Goal: Navigation & Orientation: Find specific page/section

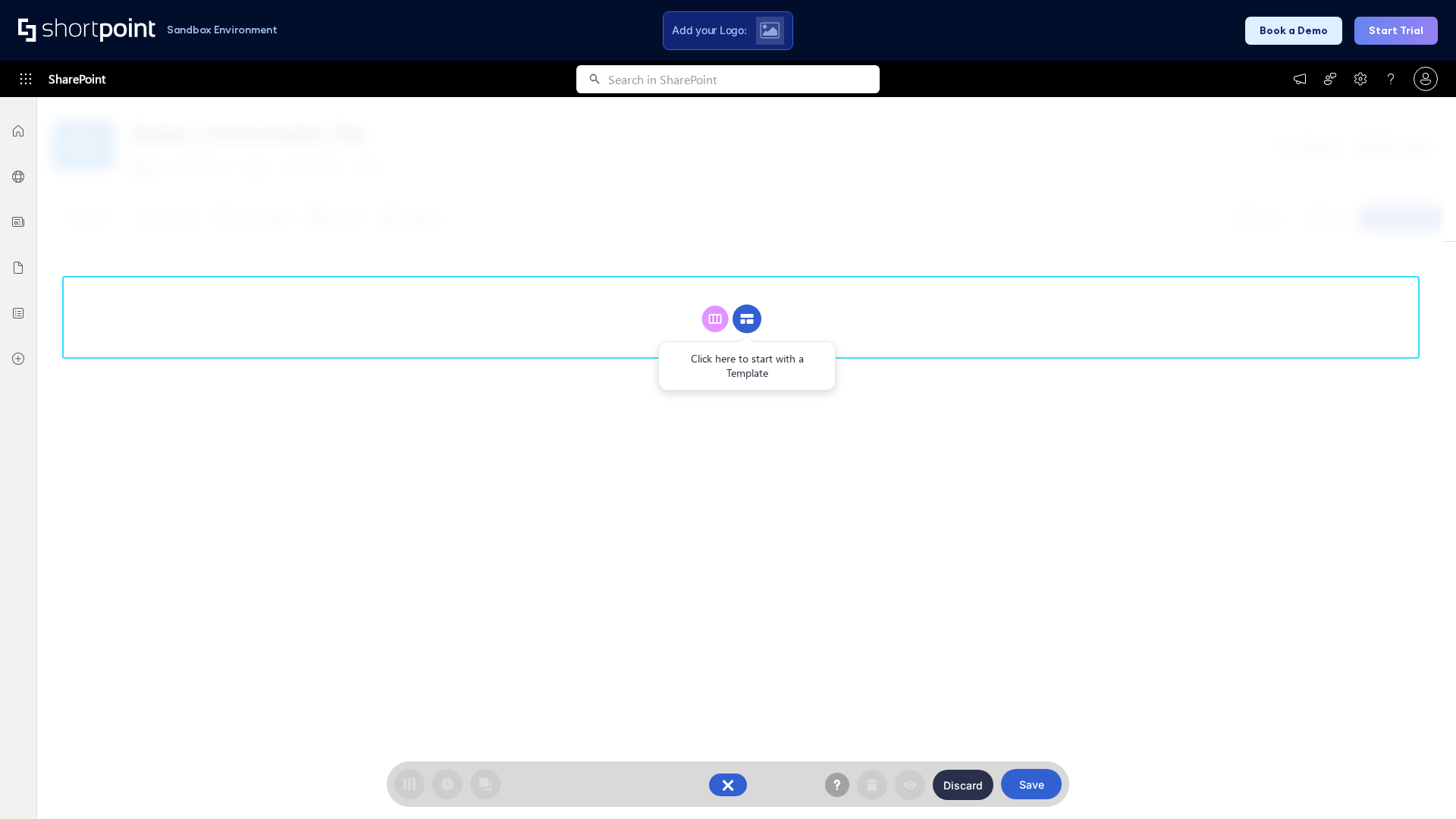
click at [747, 318] on circle at bounding box center [747, 319] width 28 height 28
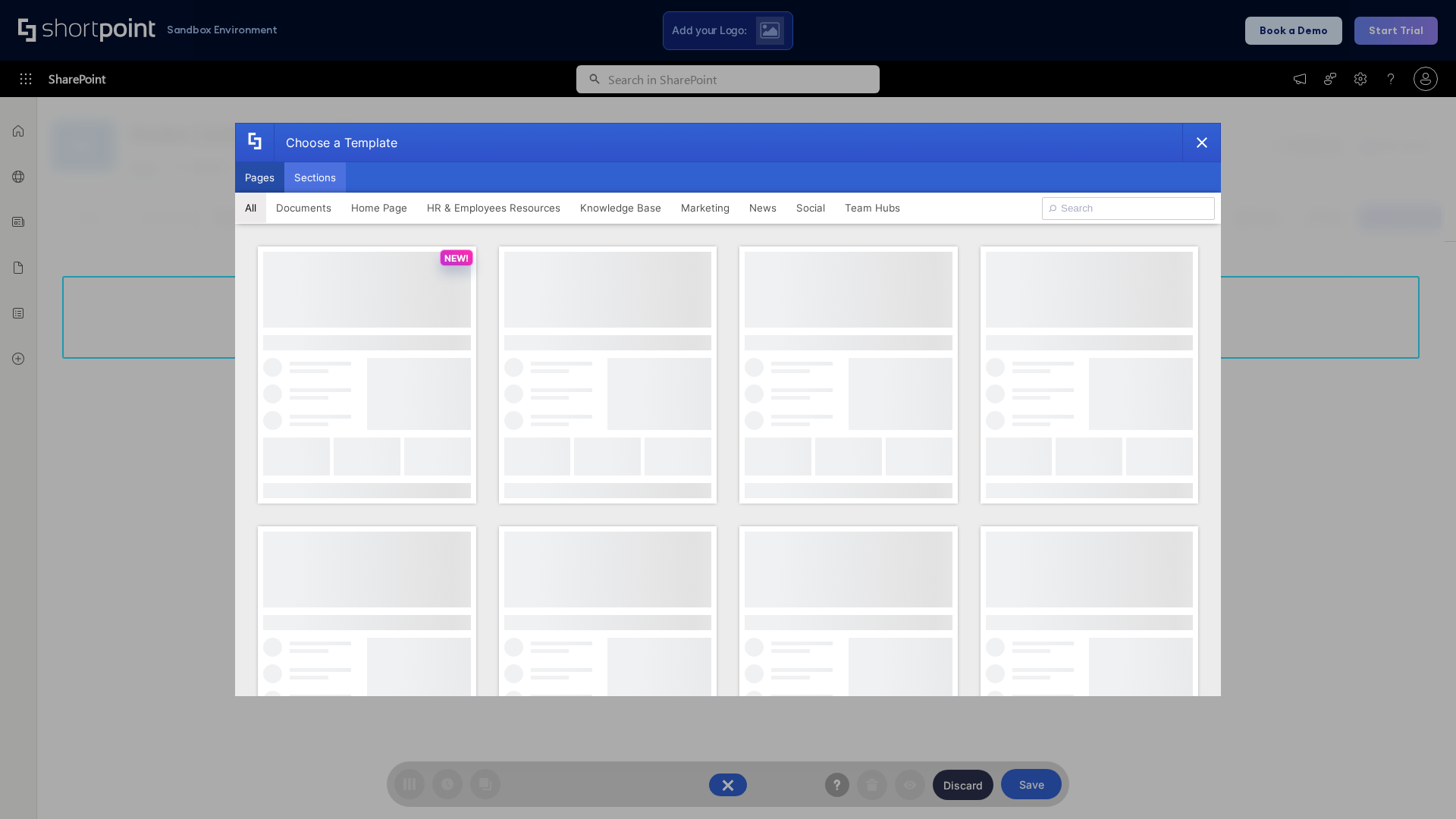
click at [315, 178] on button "Sections" at bounding box center [315, 178] width 61 height 30
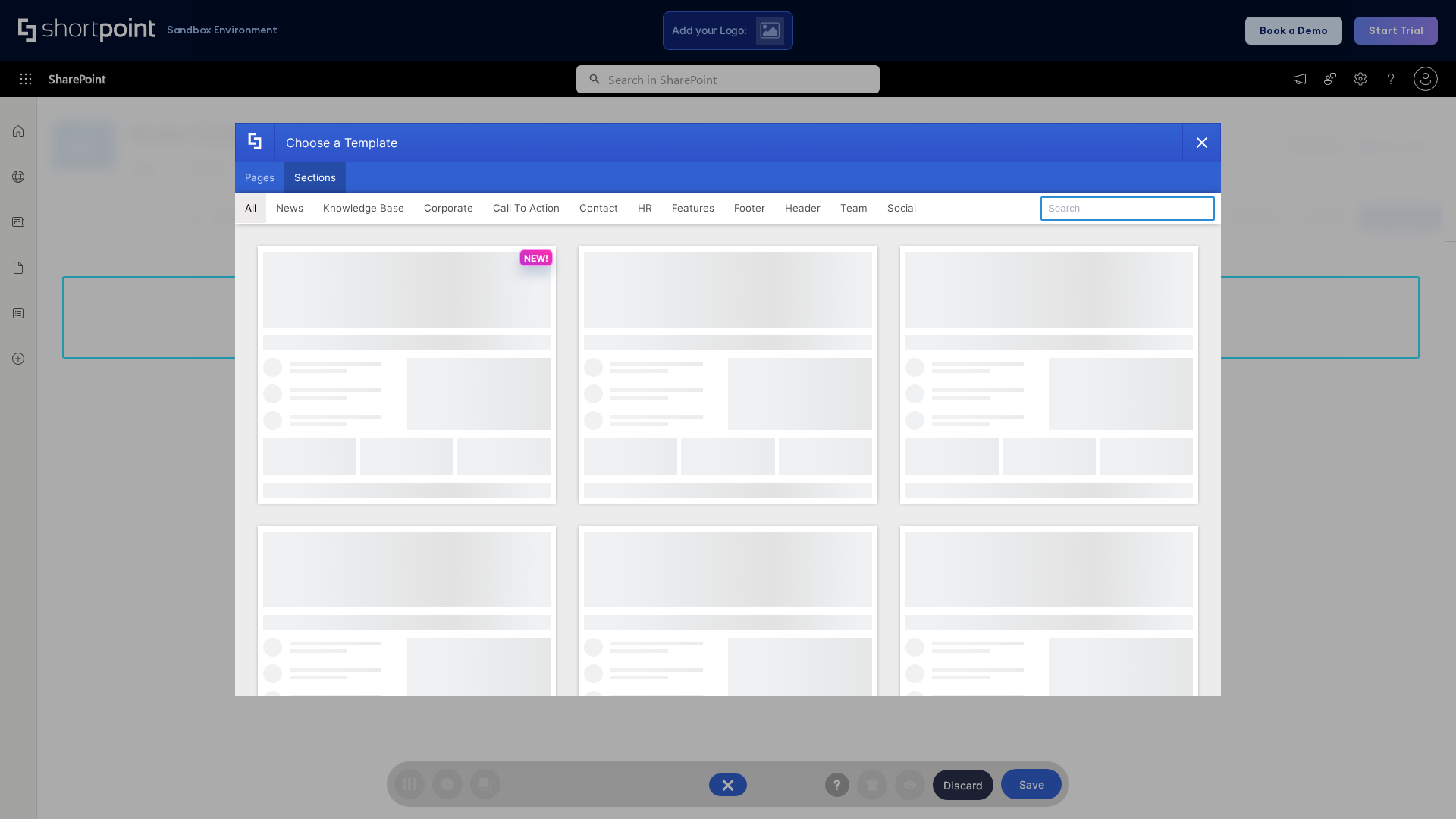
type input "Contact Cta"
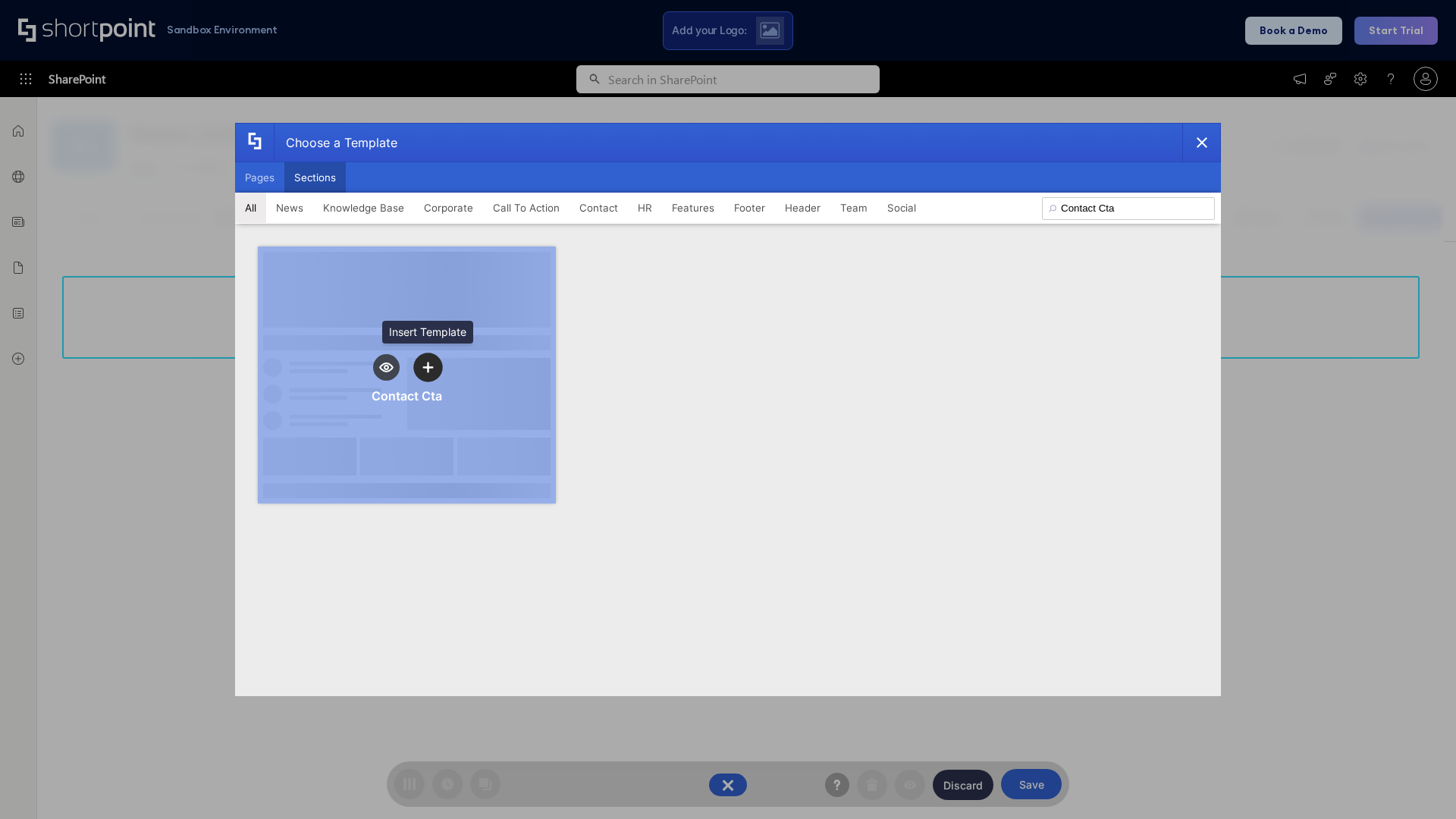
click at [428, 362] on icon "template selector" at bounding box center [428, 367] width 11 height 11
